Goal: Task Accomplishment & Management: Use online tool/utility

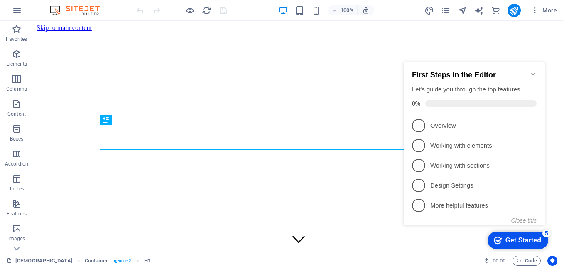
scroll to position [187, 0]
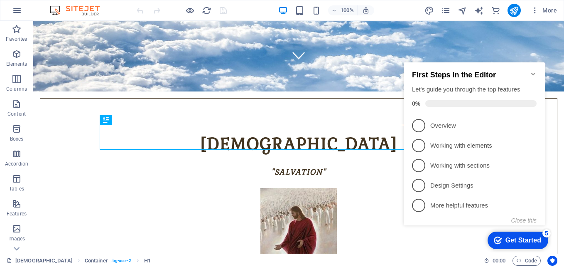
click at [532, 73] on icon "Minimize checklist" at bounding box center [533, 74] width 4 height 2
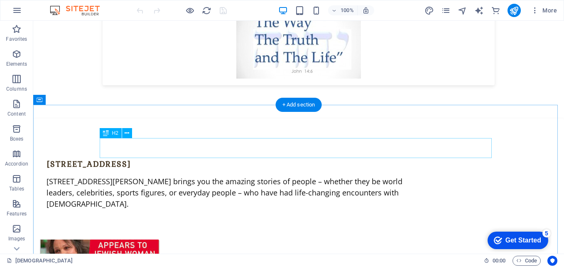
scroll to position [2929, 0]
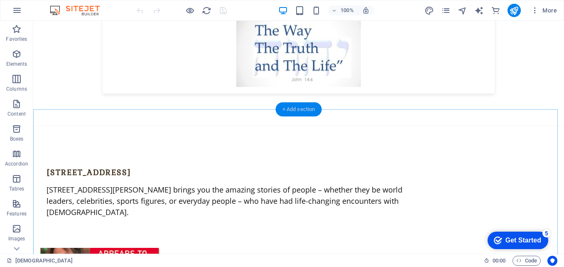
click at [289, 110] on div "+ Add section" at bounding box center [299, 109] width 46 height 14
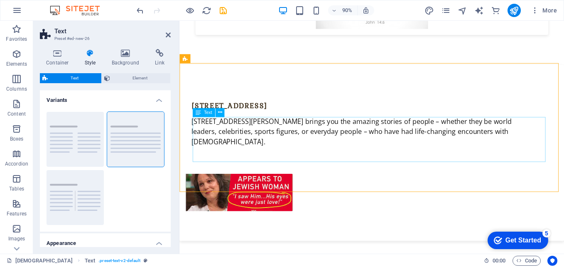
scroll to position [2977, 0]
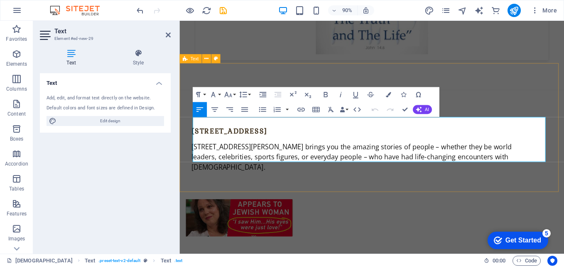
drag, startPoint x: 194, startPoint y: 132, endPoint x: 572, endPoint y: 180, distance: 381.1
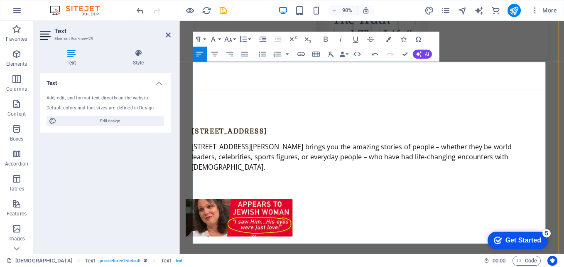
scroll to position [3060, 0]
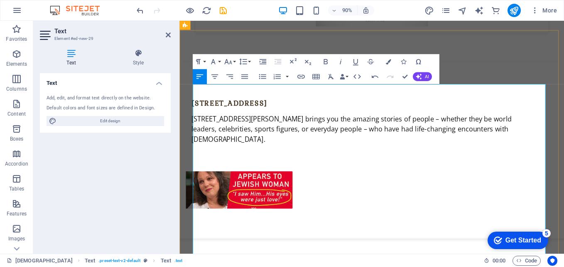
scroll to position [2977, 0]
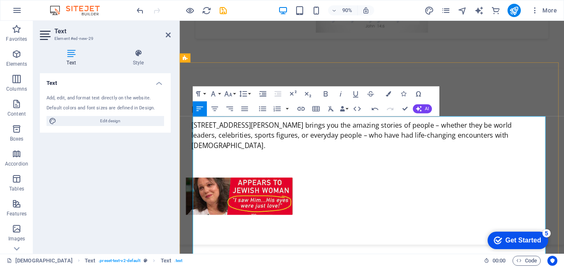
scroll to position [3060, 0]
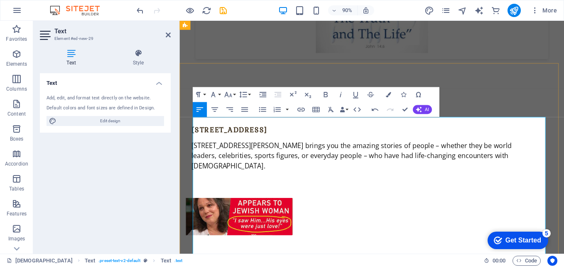
scroll to position [2977, 0]
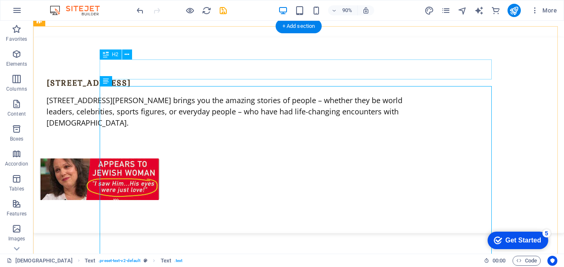
scroll to position [3012, 0]
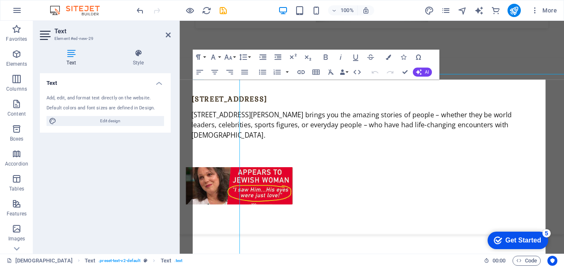
scroll to position [3018, 0]
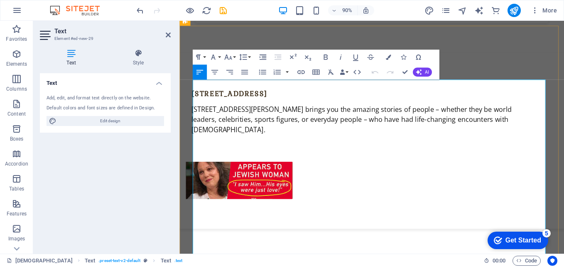
drag, startPoint x: 194, startPoint y: 90, endPoint x: 260, endPoint y: 88, distance: 65.3
click at [326, 59] on icon "button" at bounding box center [325, 56] width 9 height 9
click at [327, 56] on icon "button" at bounding box center [326, 56] width 4 height 5
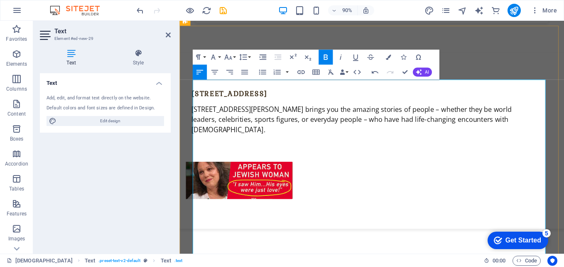
drag, startPoint x: 200, startPoint y: 138, endPoint x: 317, endPoint y: 140, distance: 117.2
drag, startPoint x: 194, startPoint y: 138, endPoint x: 305, endPoint y: 144, distance: 111.0
click at [326, 58] on icon "button" at bounding box center [325, 56] width 9 height 9
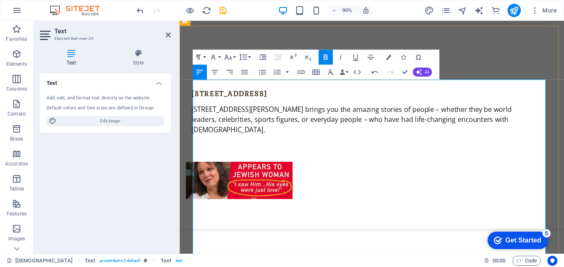
drag, startPoint x: 194, startPoint y: 204, endPoint x: 289, endPoint y: 205, distance: 94.7
drag, startPoint x: 289, startPoint y: 205, endPoint x: 295, endPoint y: 205, distance: 6.2
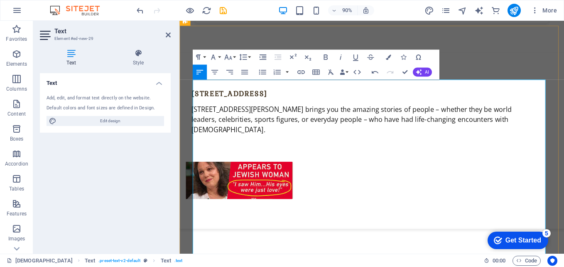
drag, startPoint x: 194, startPoint y: 206, endPoint x: 282, endPoint y: 205, distance: 88.5
click at [324, 56] on icon "button" at bounding box center [326, 56] width 4 height 5
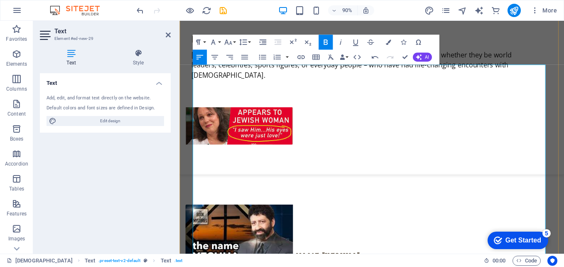
scroll to position [3102, 0]
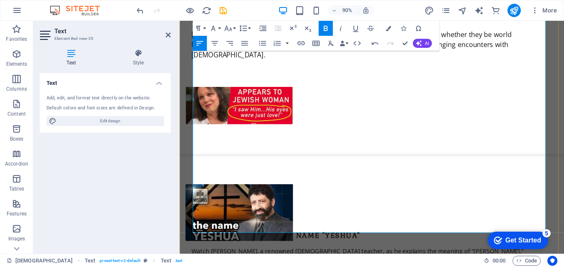
drag, startPoint x: 194, startPoint y: 169, endPoint x: 252, endPoint y: 172, distance: 58.2
click at [324, 28] on icon "button" at bounding box center [326, 28] width 4 height 5
drag, startPoint x: 194, startPoint y: 219, endPoint x: 253, endPoint y: 218, distance: 58.6
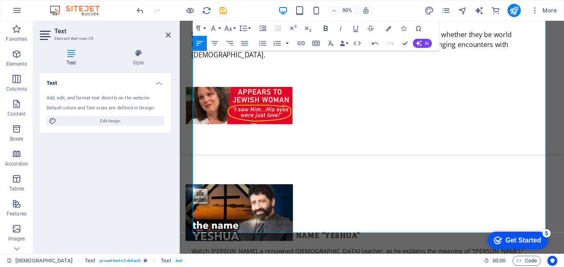
click at [324, 31] on icon "button" at bounding box center [325, 28] width 9 height 9
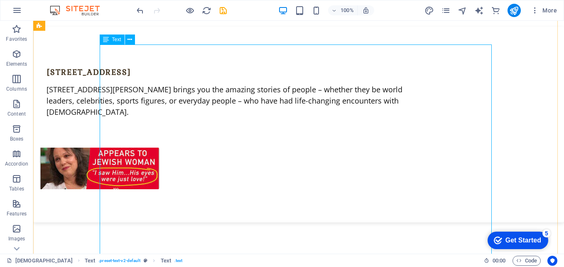
scroll to position [3012, 0]
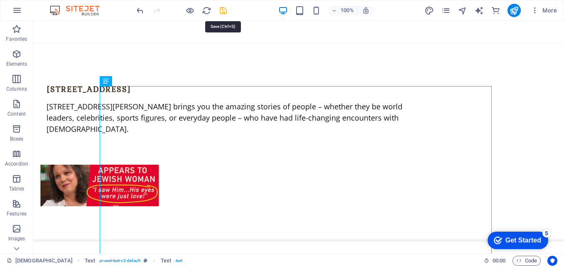
click at [226, 10] on icon "save" at bounding box center [224, 11] width 10 height 10
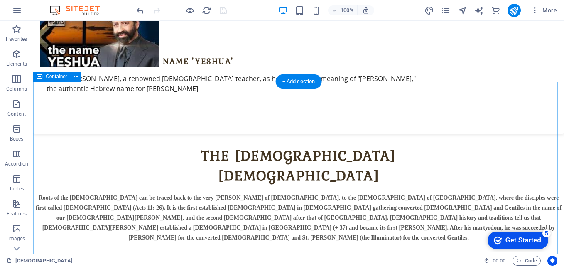
scroll to position [3303, 0]
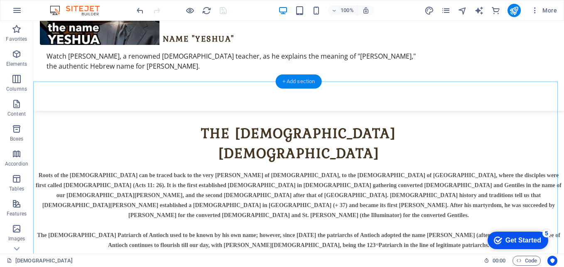
click at [296, 82] on div "+ Add section" at bounding box center [299, 81] width 46 height 14
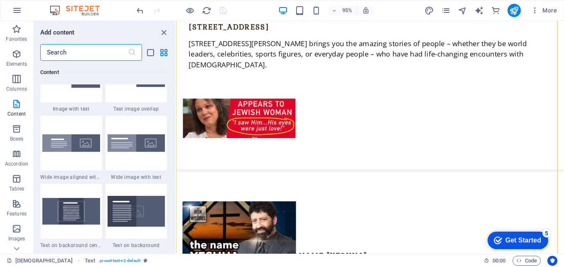
scroll to position [1661, 0]
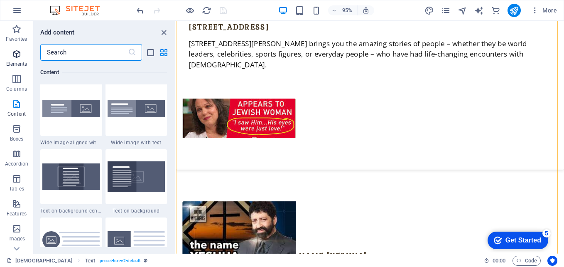
click at [23, 64] on p "Elements" at bounding box center [16, 64] width 21 height 7
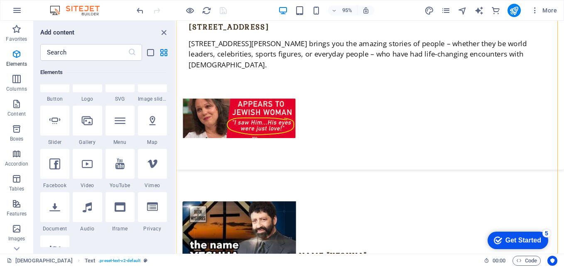
scroll to position [213, 0]
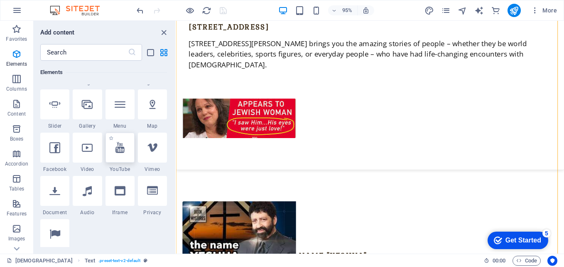
click at [119, 147] on icon at bounding box center [119, 147] width 9 height 11
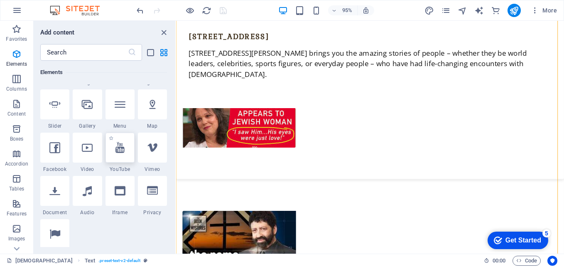
select select "ar16_9"
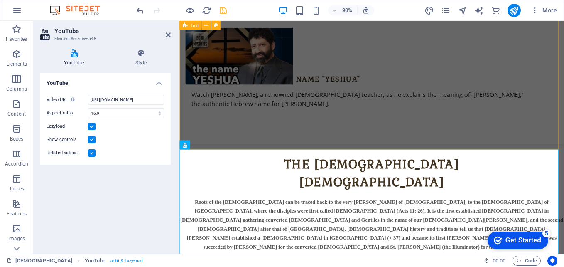
scroll to position [3276, 0]
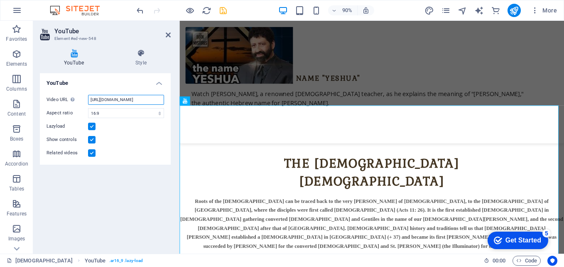
click at [90, 98] on input "[URL][DOMAIN_NAME]" at bounding box center [126, 100] width 76 height 10
drag, startPoint x: 90, startPoint y: 98, endPoint x: 174, endPoint y: 94, distance: 84.9
click at [174, 94] on div "YouTube Style YouTube Video URL Insert (or paste) a video URL. [URL][DOMAIN_NAM…" at bounding box center [105, 147] width 144 height 211
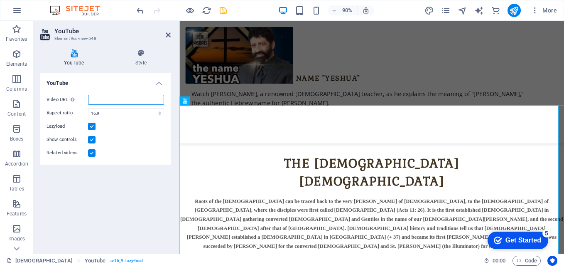
paste input "[URL][DOMAIN_NAME]"
type input "[URL][DOMAIN_NAME]"
click at [120, 113] on select "16:10 16:9 4:3 2:1 1:1" at bounding box center [126, 113] width 76 height 10
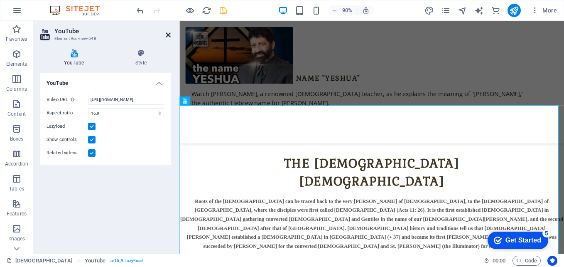
click at [167, 34] on icon at bounding box center [168, 35] width 5 height 7
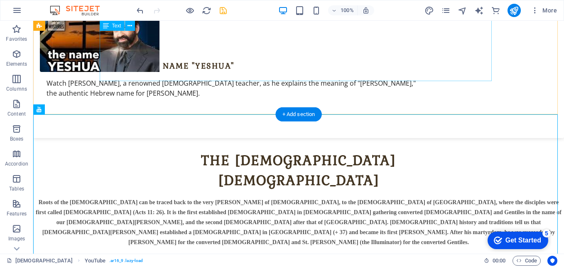
scroll to position [3270, 0]
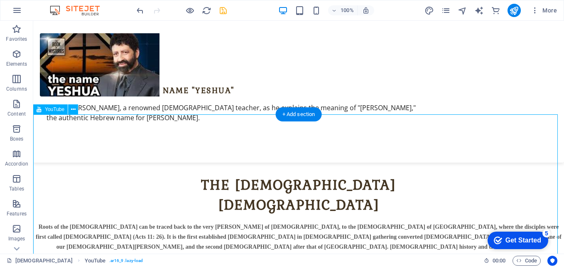
select select "ar16_9"
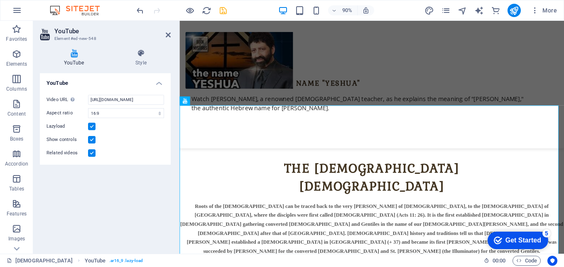
scroll to position [3276, 0]
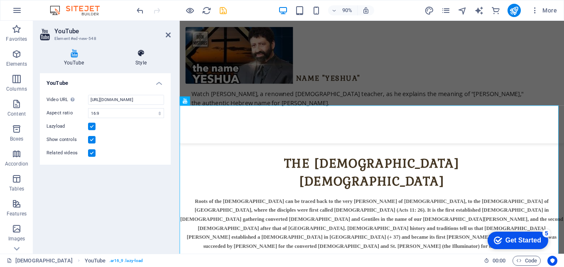
click at [144, 65] on h4 "Style" at bounding box center [140, 57] width 59 height 17
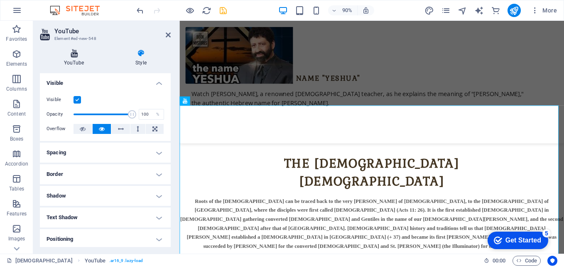
click at [78, 60] on h4 "YouTube" at bounding box center [75, 57] width 71 height 17
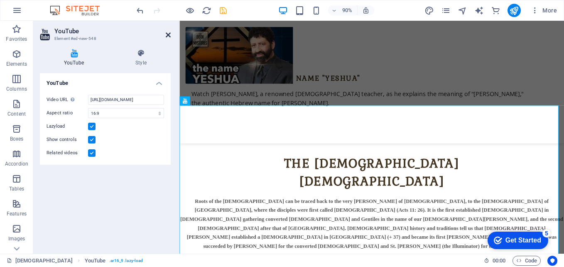
click at [168, 35] on icon at bounding box center [168, 35] width 5 height 7
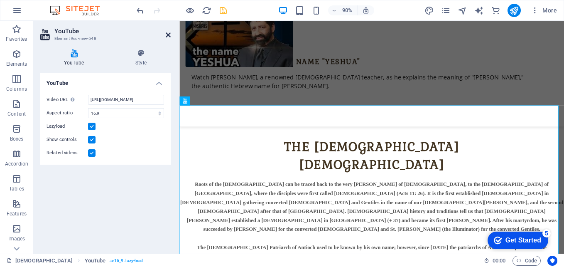
scroll to position [3270, 0]
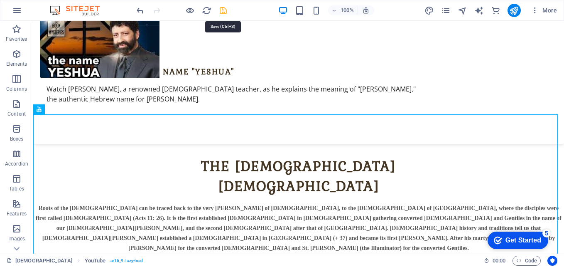
click at [221, 13] on icon "save" at bounding box center [224, 11] width 10 height 10
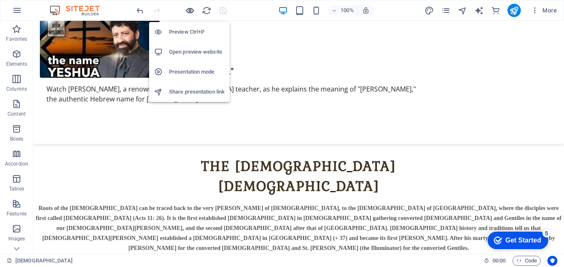
click at [191, 14] on icon "button" at bounding box center [190, 11] width 10 height 10
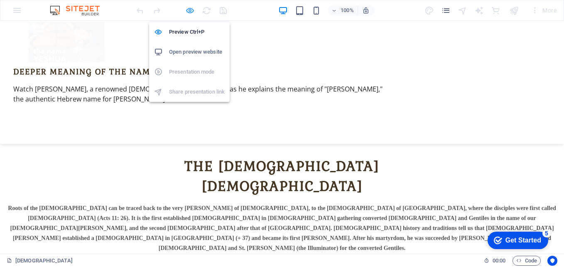
scroll to position [3277, 0]
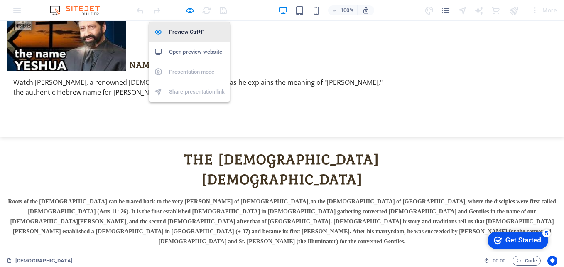
click at [190, 31] on h6 "Preview Ctrl+P" at bounding box center [197, 32] width 56 height 10
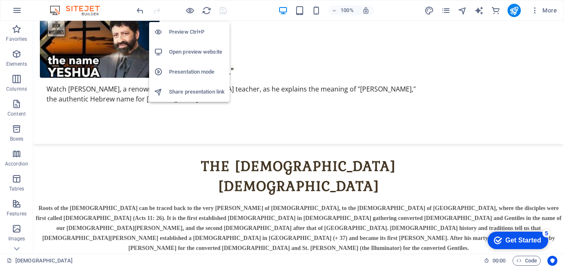
click at [187, 51] on h6 "Open preview website" at bounding box center [197, 52] width 56 height 10
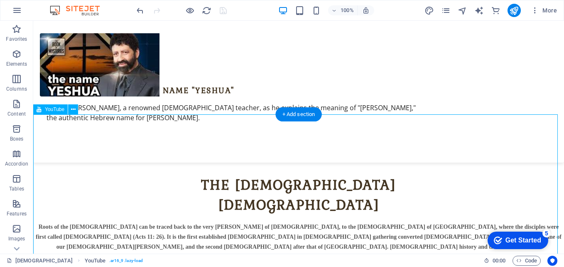
select select "ar16_9"
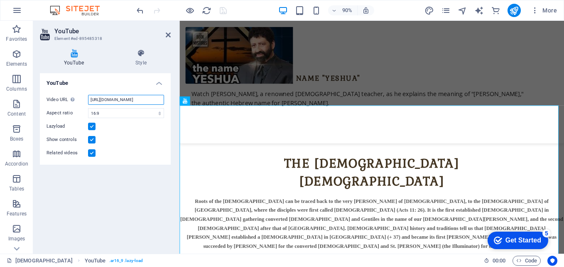
scroll to position [0, 32]
drag, startPoint x: 91, startPoint y: 99, endPoint x: 163, endPoint y: 98, distance: 71.9
click at [163, 98] on input "[URL][DOMAIN_NAME]" at bounding box center [126, 100] width 76 height 10
paste input "[URL][DOMAIN_NAME]"
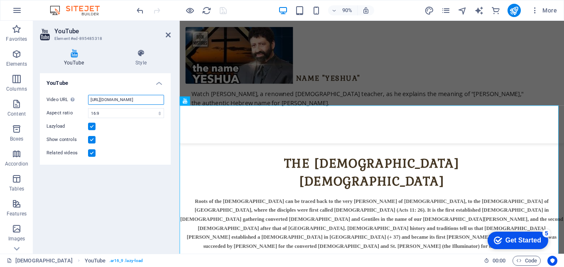
scroll to position [0, 29]
type input "[URL][DOMAIN_NAME]"
click at [115, 113] on select "16:10 16:9 4:3 2:1 1:1" at bounding box center [126, 113] width 76 height 10
click at [167, 34] on icon at bounding box center [168, 35] width 5 height 7
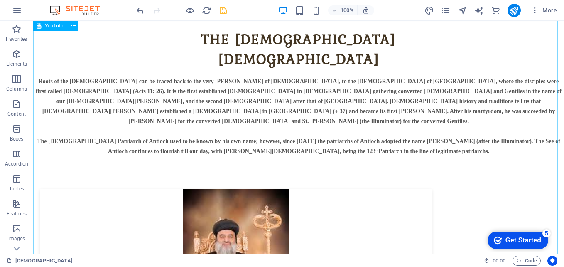
scroll to position [3395, 0]
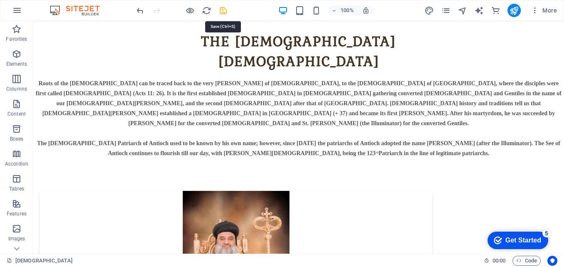
click at [223, 11] on icon "save" at bounding box center [224, 11] width 10 height 10
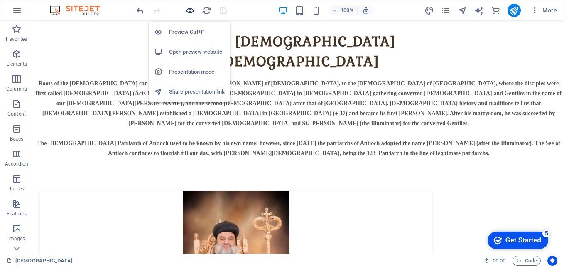
click at [191, 11] on icon "button" at bounding box center [190, 11] width 10 height 10
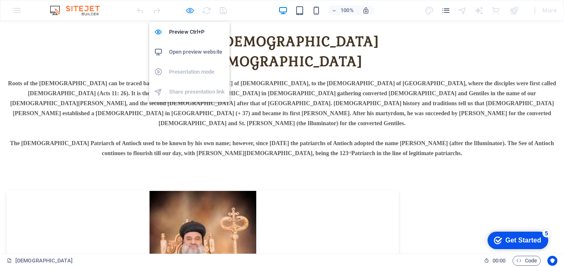
scroll to position [3402, 0]
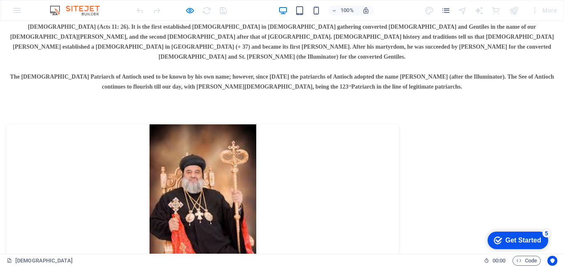
scroll to position [3476, 0]
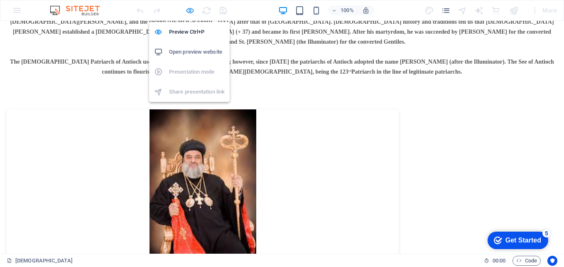
click at [191, 11] on icon "button" at bounding box center [190, 11] width 10 height 10
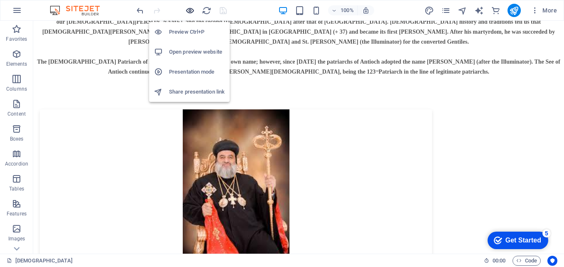
scroll to position [3470, 0]
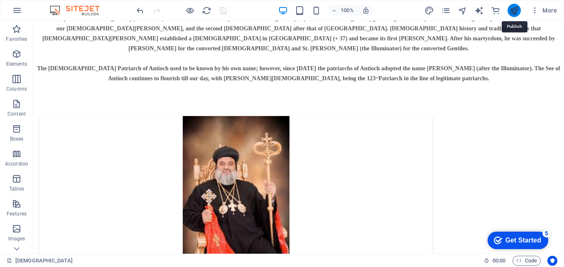
click at [512, 11] on icon "publish" at bounding box center [514, 11] width 10 height 10
